Goal: Information Seeking & Learning: Learn about a topic

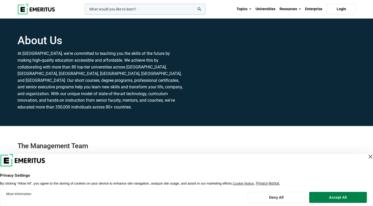
click at [140, 96] on p "At [GEOGRAPHIC_DATA], we're committed to teaching you the skills of the future …" at bounding box center [101, 80] width 166 height 60
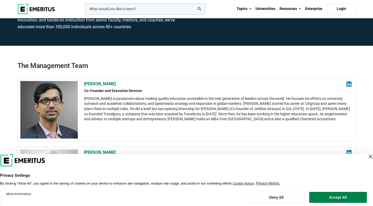
scroll to position [80, 0]
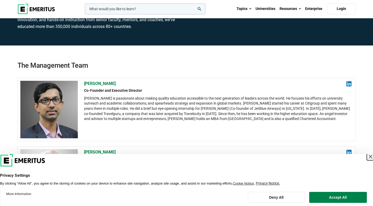
click at [367, 156] on div "Close Layer" at bounding box center [370, 156] width 7 height 7
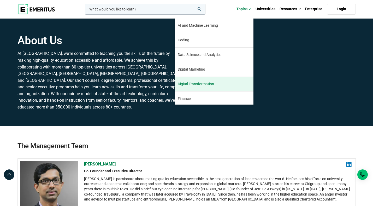
scroll to position [60, 0]
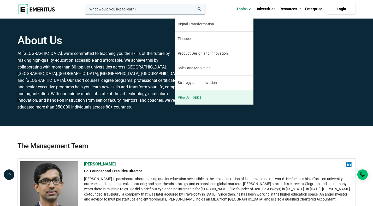
click at [197, 96] on link "View All Topics" at bounding box center [214, 97] width 78 height 14
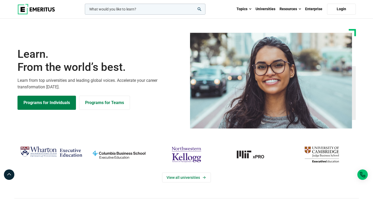
scroll to position [79, 0]
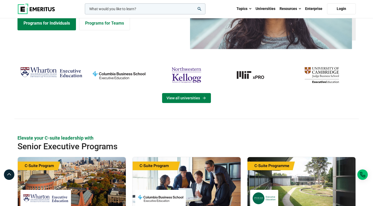
click at [189, 95] on link "View all universities" at bounding box center [186, 98] width 49 height 10
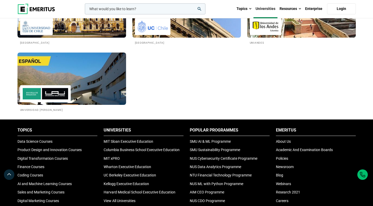
scroll to position [1005, 0]
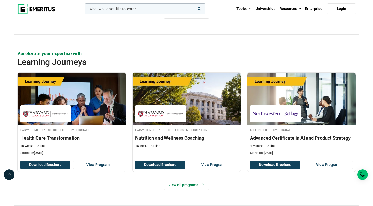
scroll to position [705, 0]
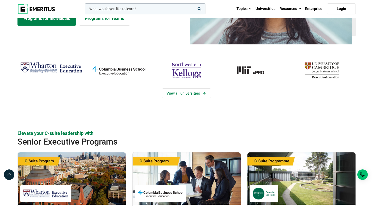
scroll to position [84, 0]
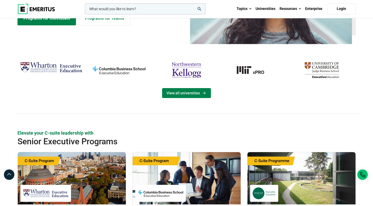
click at [195, 97] on link "View all universities" at bounding box center [186, 93] width 49 height 10
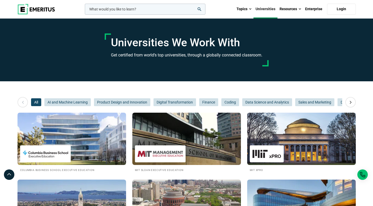
click at [37, 101] on span "All" at bounding box center [36, 102] width 10 height 8
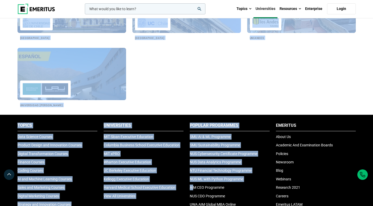
scroll to position [1012, 0]
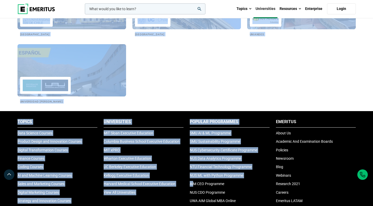
drag, startPoint x: 16, startPoint y: 93, endPoint x: 144, endPoint y: 101, distance: 128.0
copy div "Columbia Business School Executive Education MIT Sloan Executive Education MIT …"
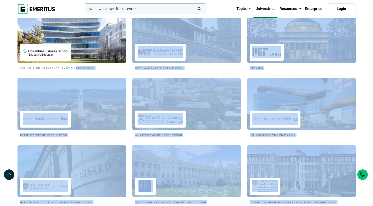
scroll to position [0, 0]
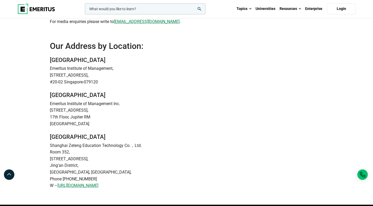
scroll to position [158, 0]
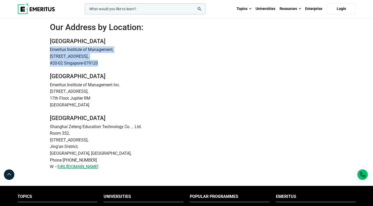
drag, startPoint x: 48, startPoint y: 56, endPoint x: 104, endPoint y: 70, distance: 58.1
click at [104, 70] on div "Singapore Emeritus Institute of Management, 78 Shenton Way,. #20-02 Singapore-0…" at bounding box center [187, 104] width 280 height 132
copy address "Emeritus Institute of Management, 78 Shenton Way,. #20-02 Singapore-079120"
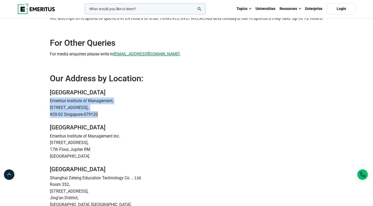
scroll to position [0, 0]
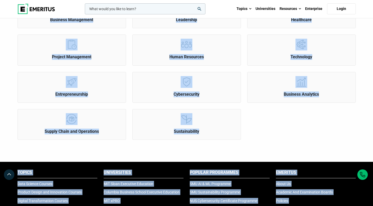
scroll to position [220, 0]
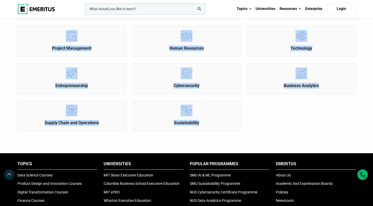
drag, startPoint x: 33, startPoint y: 43, endPoint x: 270, endPoint y: 138, distance: 255.6
click at [270, 138] on div "AI and Machine Learning Product Design and Innovation" at bounding box center [186, 7] width 373 height 292
copy div "AI and Machine Learning Product Design and Innovation Digital Transformation Fi…"
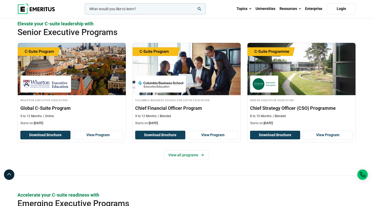
scroll to position [194, 0]
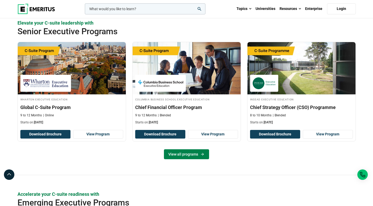
click at [180, 156] on link "View all programs" at bounding box center [186, 154] width 45 height 10
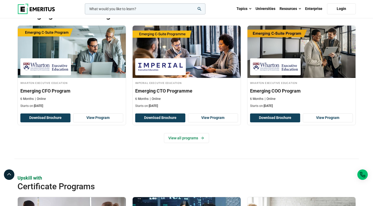
scroll to position [393, 0]
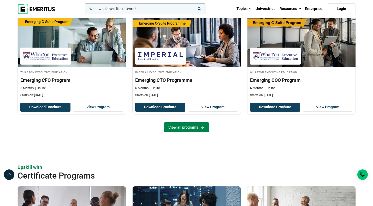
click at [188, 130] on link "View all programs" at bounding box center [186, 127] width 45 height 10
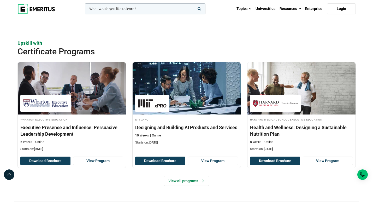
scroll to position [517, 0]
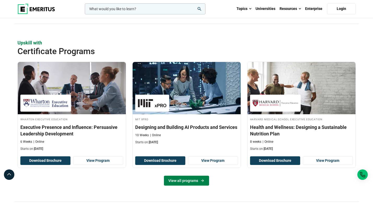
click at [189, 176] on link "View all programs" at bounding box center [186, 181] width 45 height 10
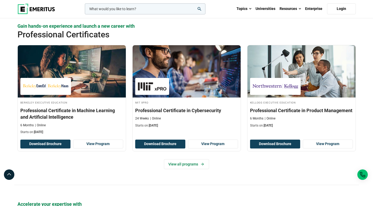
scroll to position [724, 0]
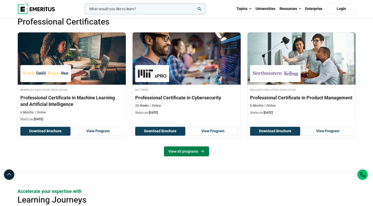
click at [193, 152] on link "View all programs" at bounding box center [186, 151] width 45 height 10
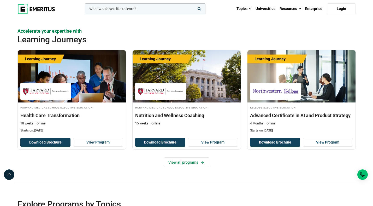
scroll to position [885, 0]
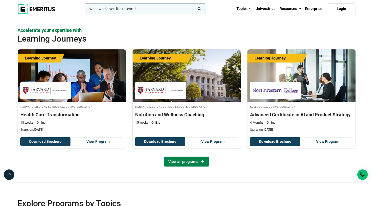
click at [190, 159] on link "View all programs" at bounding box center [186, 162] width 45 height 10
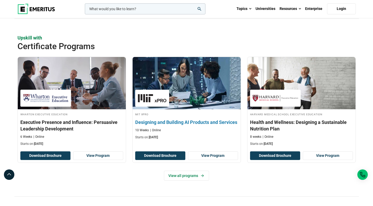
scroll to position [519, 0]
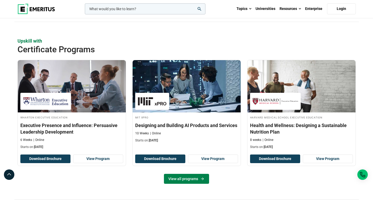
click at [184, 179] on link "View all programs" at bounding box center [186, 179] width 45 height 10
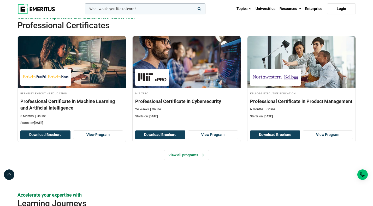
scroll to position [721, 0]
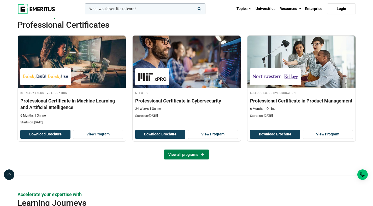
click at [187, 152] on link "View all programs" at bounding box center [186, 154] width 45 height 10
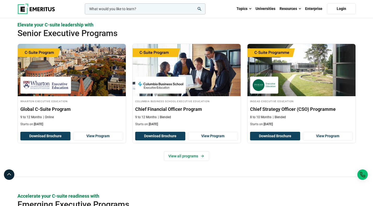
scroll to position [164, 0]
